Goal: Find specific page/section: Find specific page/section

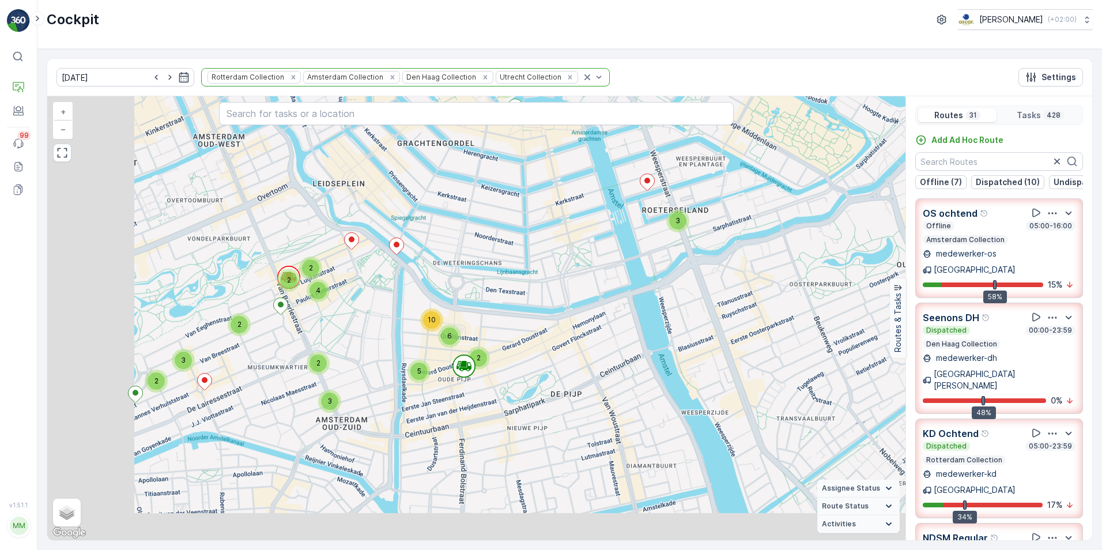
drag, startPoint x: 321, startPoint y: 398, endPoint x: 481, endPoint y: 263, distance: 209.8
click at [473, 219] on div "2 3 2 4 3 2 2 2 4 8 3 2 3 4 4 2 4 4 6 9 2 2 4 2 2 5 5 2 2 5 2 10 10 5 2 19 3 5 …" at bounding box center [476, 318] width 858 height 444
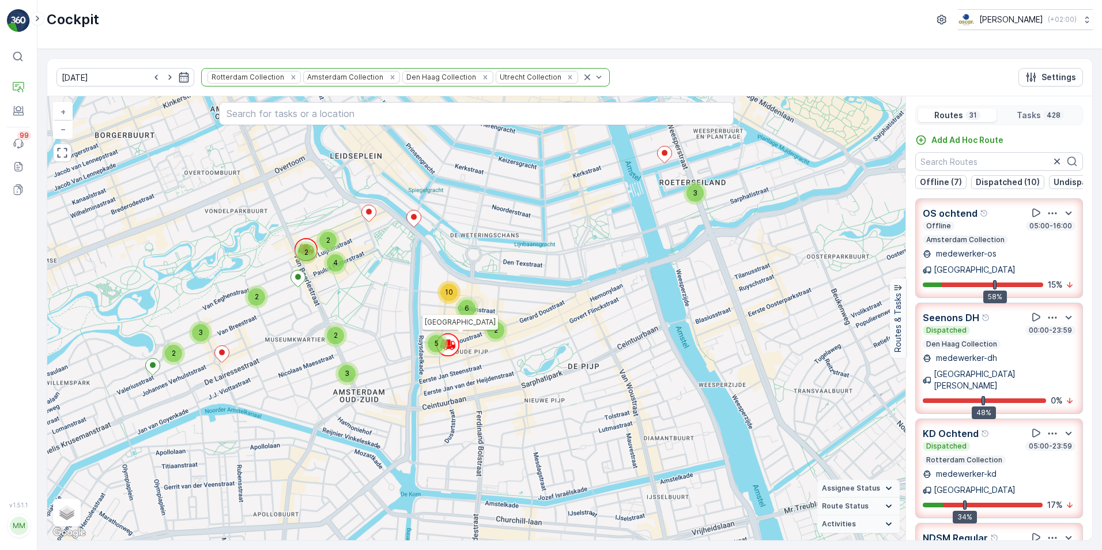
drag, startPoint x: 460, startPoint y: 419, endPoint x: 640, endPoint y: 176, distance: 302.1
click at [636, 180] on div "2 3 2 4 3 2 2 2 4 8 3 2 3 4 4 2 4 4 6 9 2 2 4 2 2 5 5 2 2 5 2 10 10 5 2 19 3 5 …" at bounding box center [476, 318] width 858 height 444
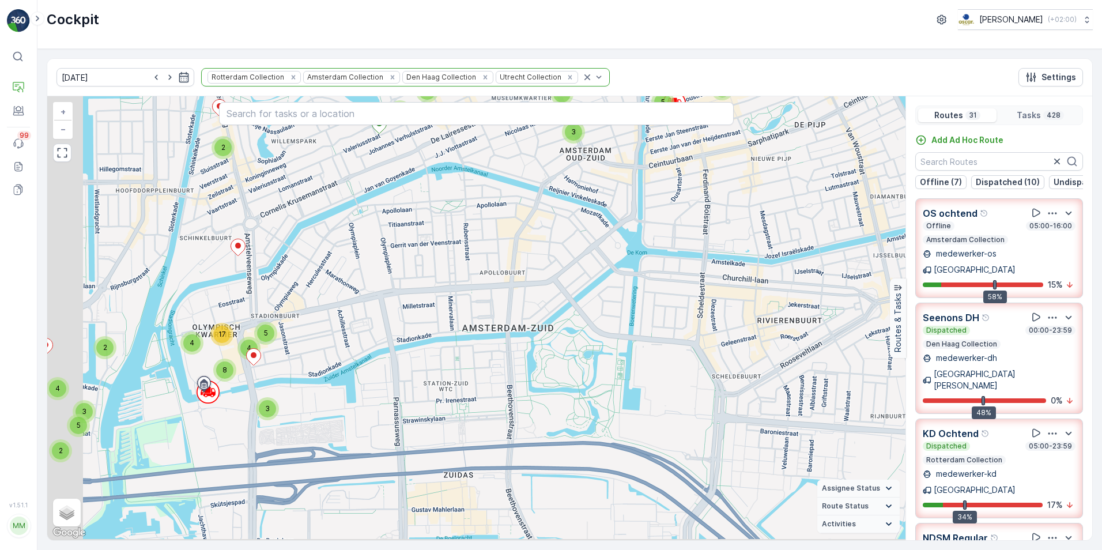
drag, startPoint x: 453, startPoint y: 325, endPoint x: 707, endPoint y: 239, distance: 268.9
click at [707, 239] on div "2 3 2 4 3 2 2 2 4 8 3 2 3 4 4 2 4 4 6 9 2 2 4 2 2 5 5 2 2 5 2 10 10 5 2 19 3 5 …" at bounding box center [476, 318] width 858 height 444
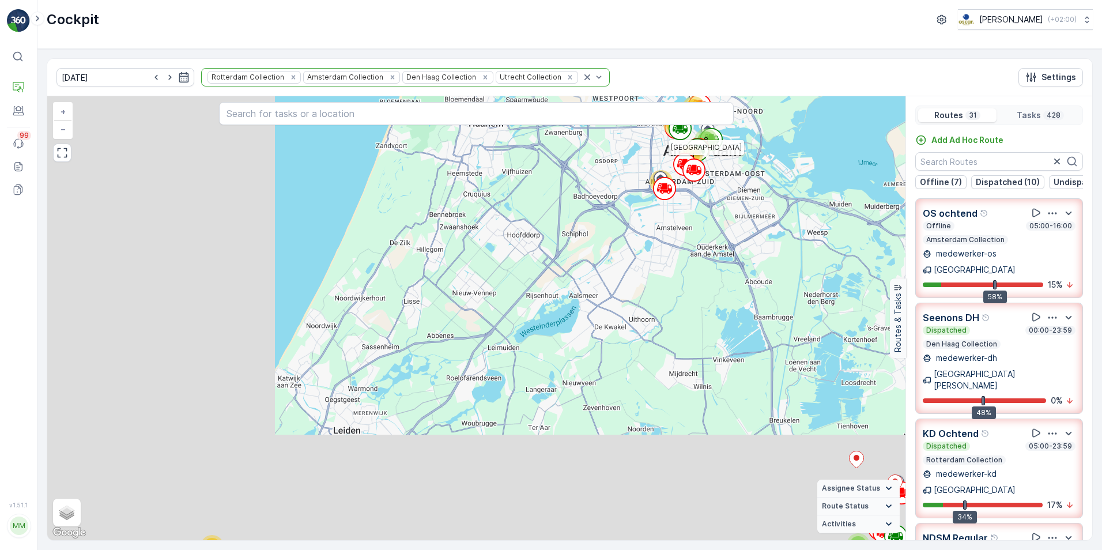
drag, startPoint x: 574, startPoint y: 255, endPoint x: 717, endPoint y: 169, distance: 167.1
click at [717, 169] on div "7 8 44 14 24 9 60 8 31 70 81 70 [GEOGRAPHIC_DATA] + − Satellite Roadmap Terrain…" at bounding box center [476, 318] width 858 height 444
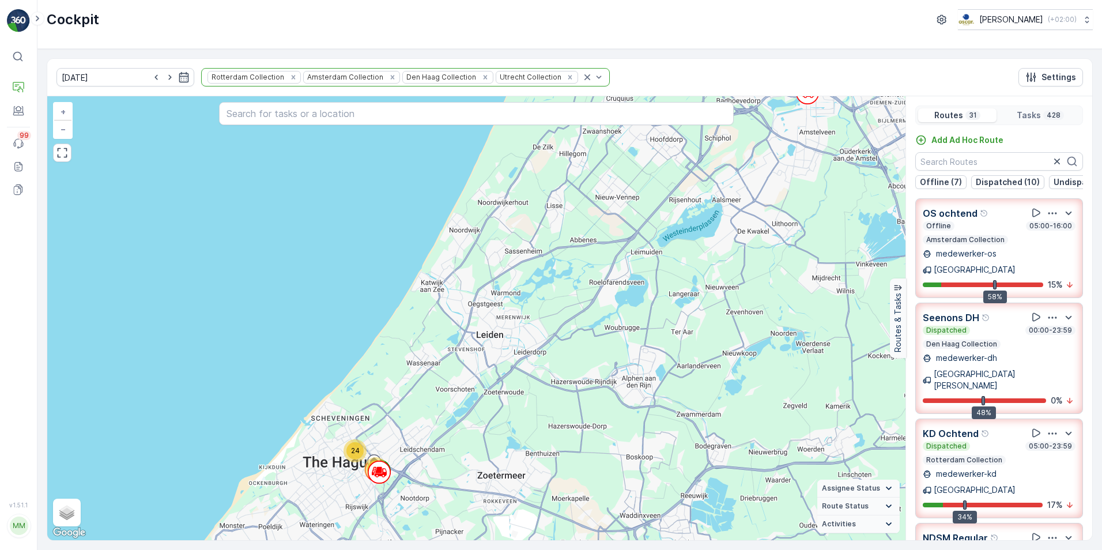
drag, startPoint x: 570, startPoint y: 359, endPoint x: 600, endPoint y: 137, distance: 224.5
click at [600, 137] on div "7 8 44 14 24 9 60 8 31 70 81 70 [GEOGRAPHIC_DATA] + − Satellite Roadmap Terrain…" at bounding box center [476, 318] width 858 height 444
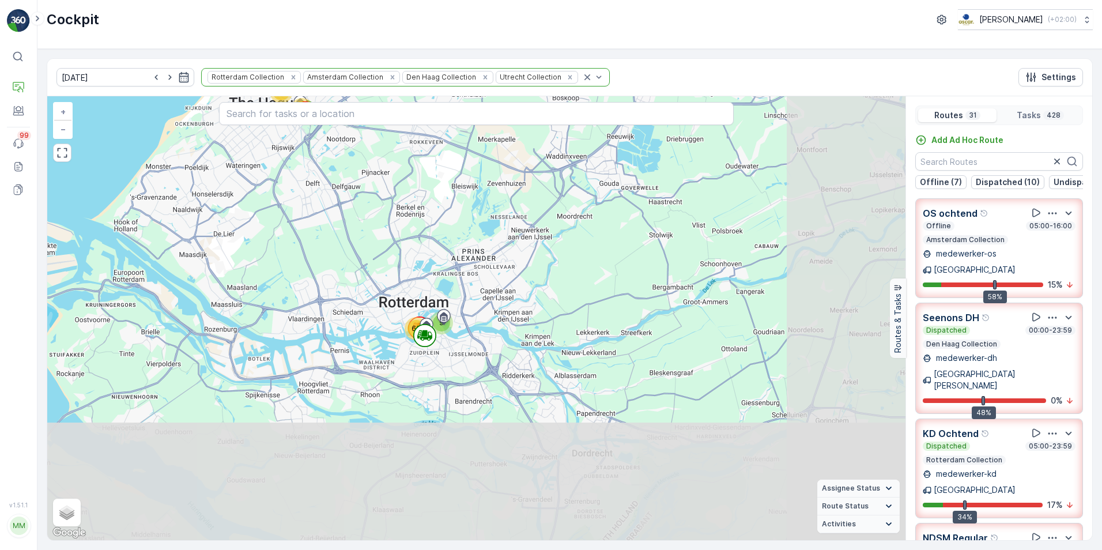
drag, startPoint x: 514, startPoint y: 247, endPoint x: 450, endPoint y: 184, distance: 89.7
click at [450, 184] on div "7 8 44 14 24 9 60 8 31 70 81 70 [GEOGRAPHIC_DATA] + − Satellite Roadmap Terrain…" at bounding box center [476, 318] width 858 height 444
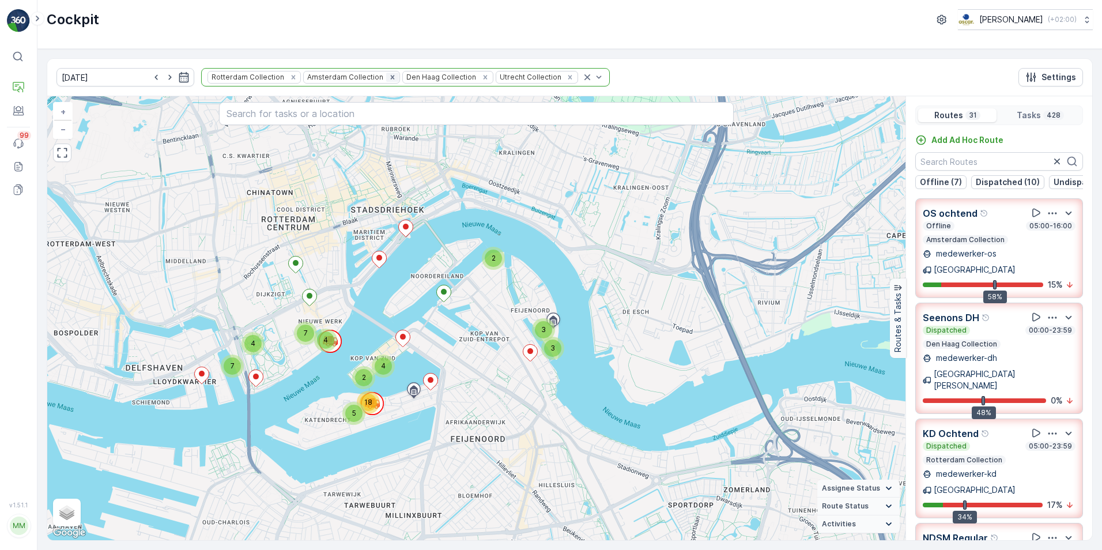
click at [389, 74] on icon "Remove Amsterdam Collection" at bounding box center [393, 77] width 8 height 8
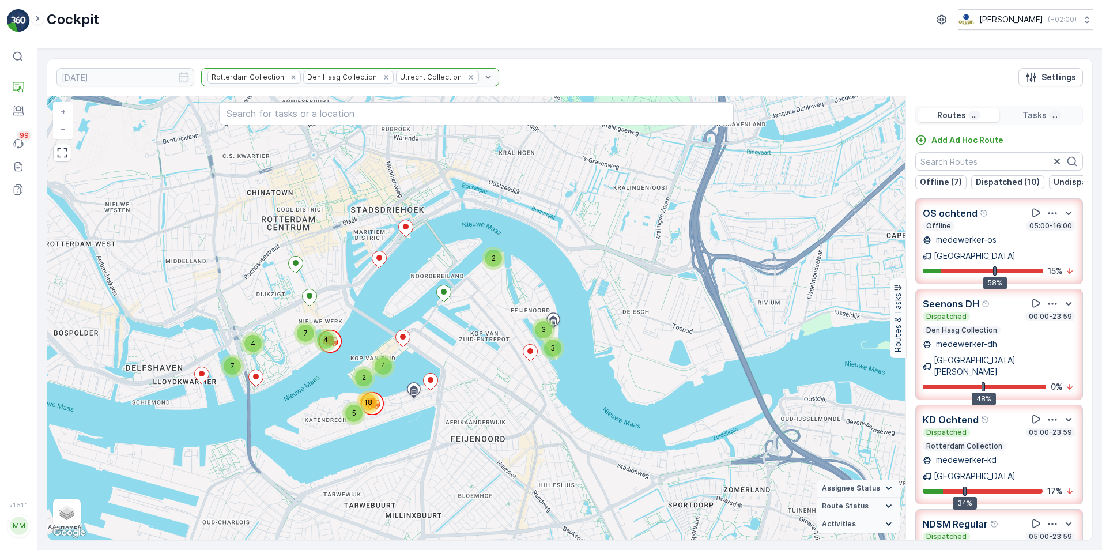
click at [365, 76] on div "Rotterdam Collection Den [PERSON_NAME] Collection Utrecht Collection" at bounding box center [350, 77] width 298 height 18
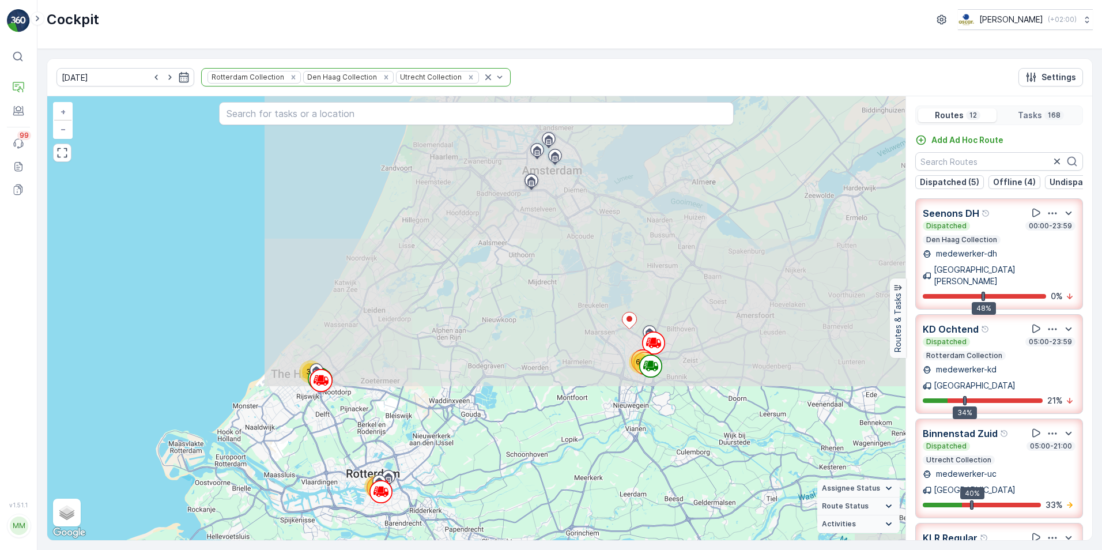
click at [384, 76] on icon "Remove Den Haag Collection" at bounding box center [386, 77] width 4 height 4
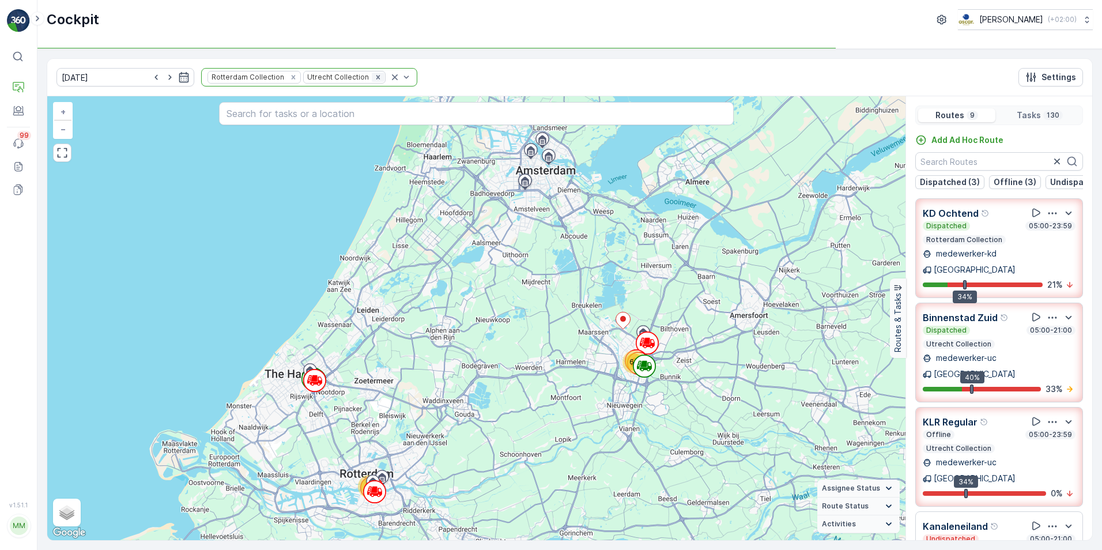
click at [376, 77] on icon "Remove Utrecht Collection" at bounding box center [378, 77] width 4 height 4
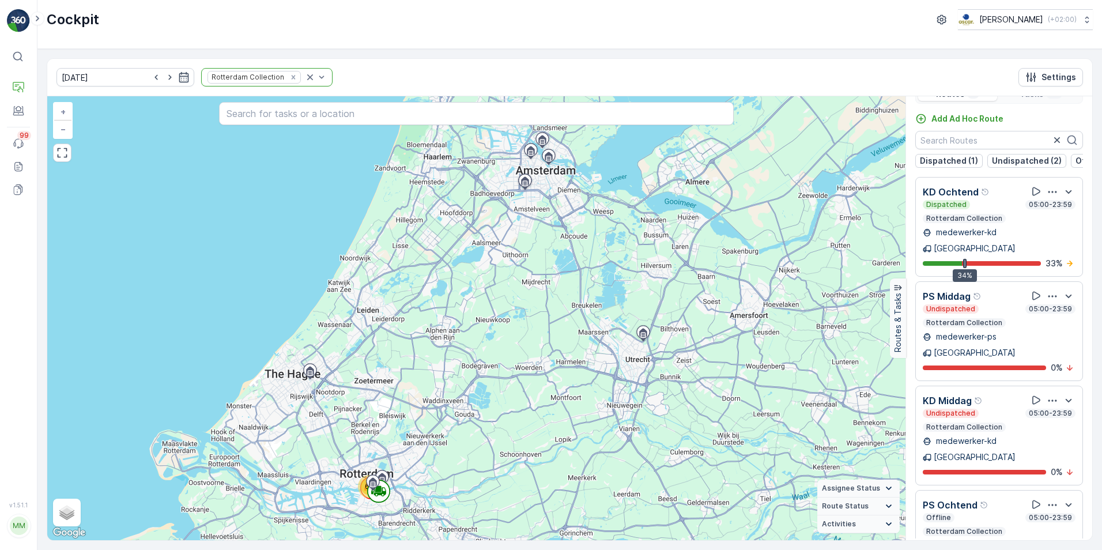
scroll to position [21, 0]
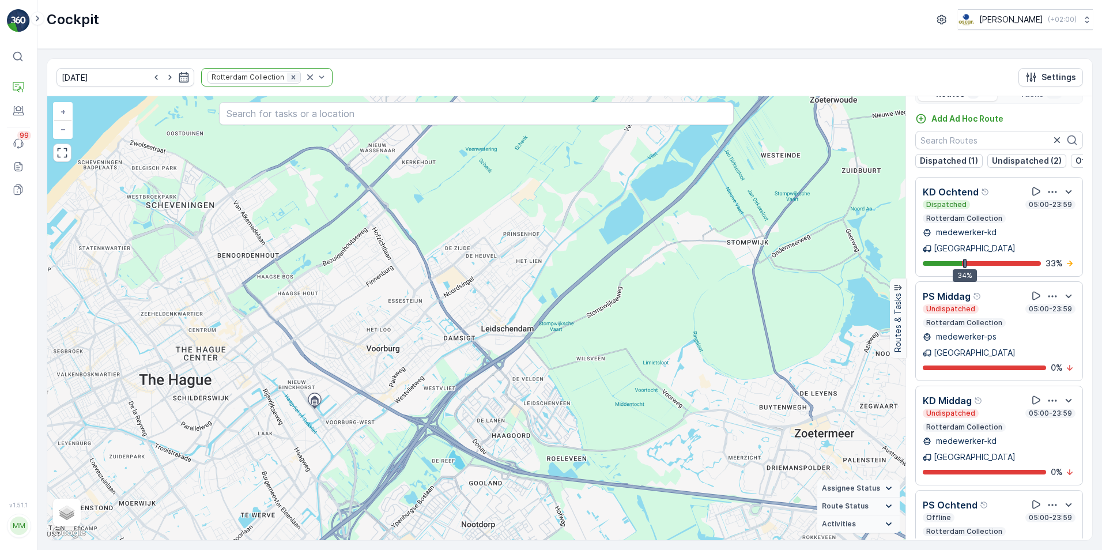
click at [289, 76] on icon "Remove Rotterdam Collection" at bounding box center [293, 77] width 8 height 8
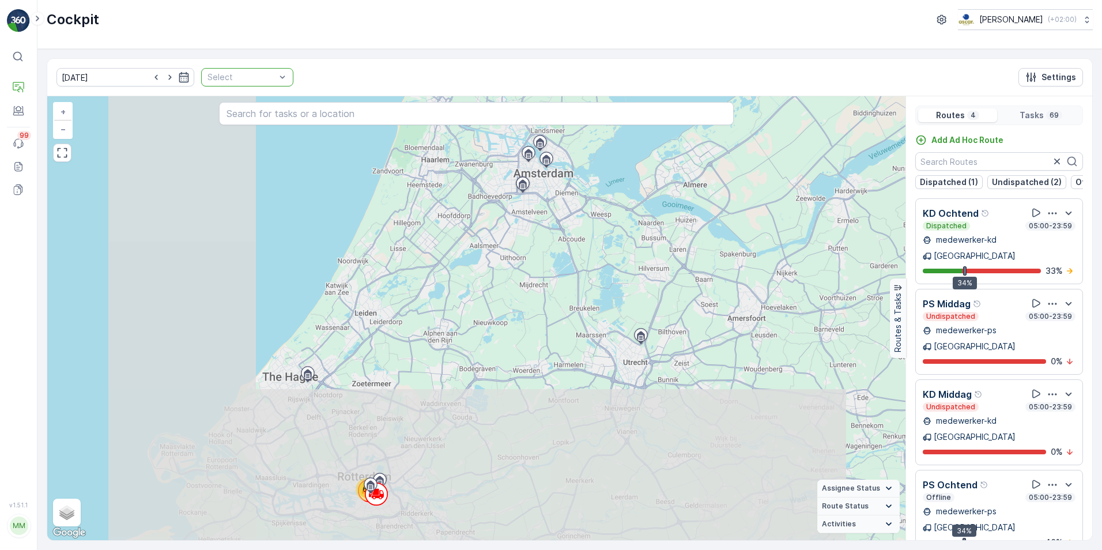
click at [238, 77] on div at bounding box center [241, 77] width 70 height 9
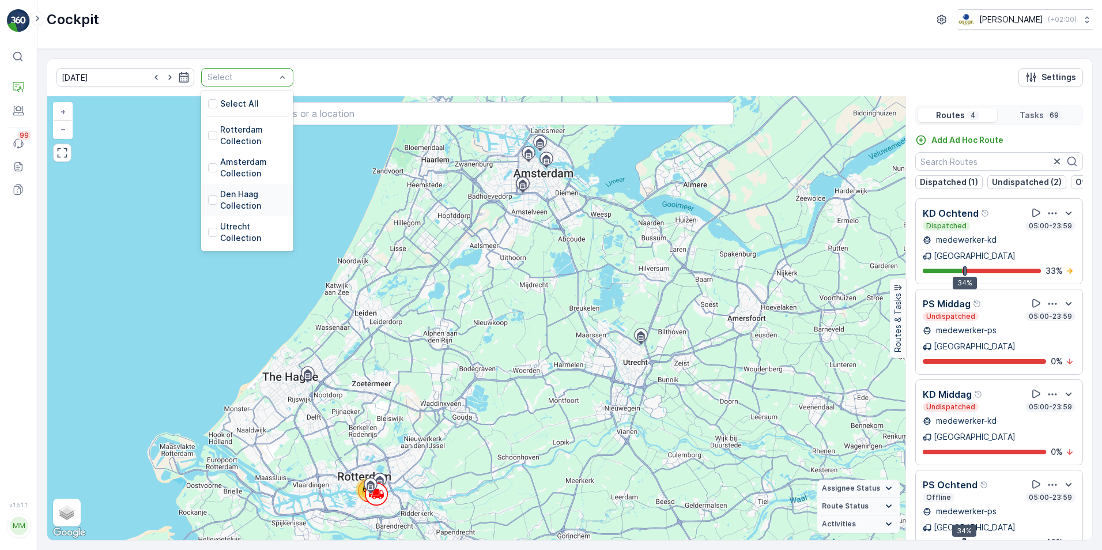
click at [220, 205] on p "Den Haag Collection" at bounding box center [253, 199] width 66 height 23
